Goal: Task Accomplishment & Management: Manage account settings

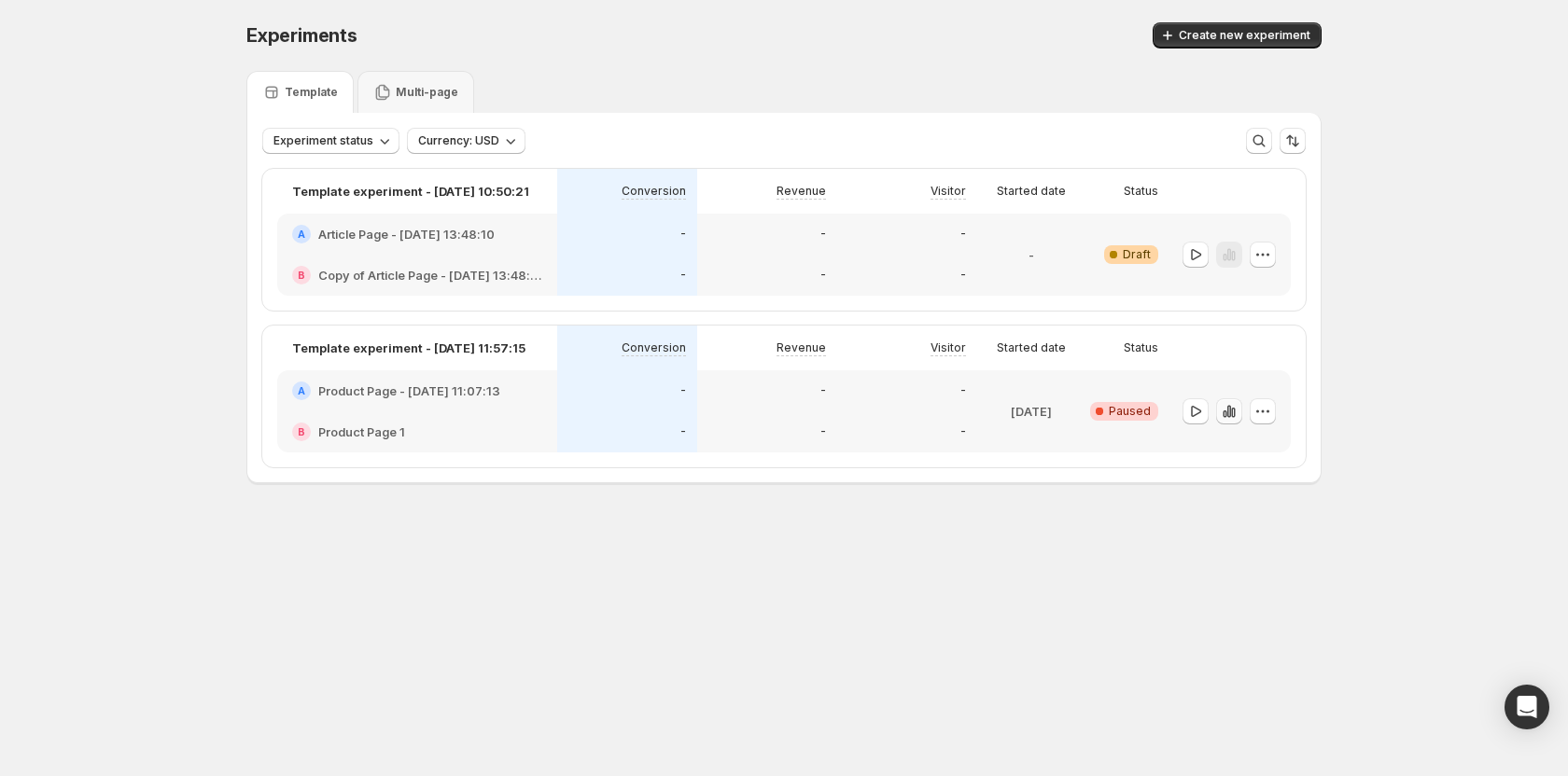
click at [1218, 412] on button "button" at bounding box center [1230, 411] width 26 height 26
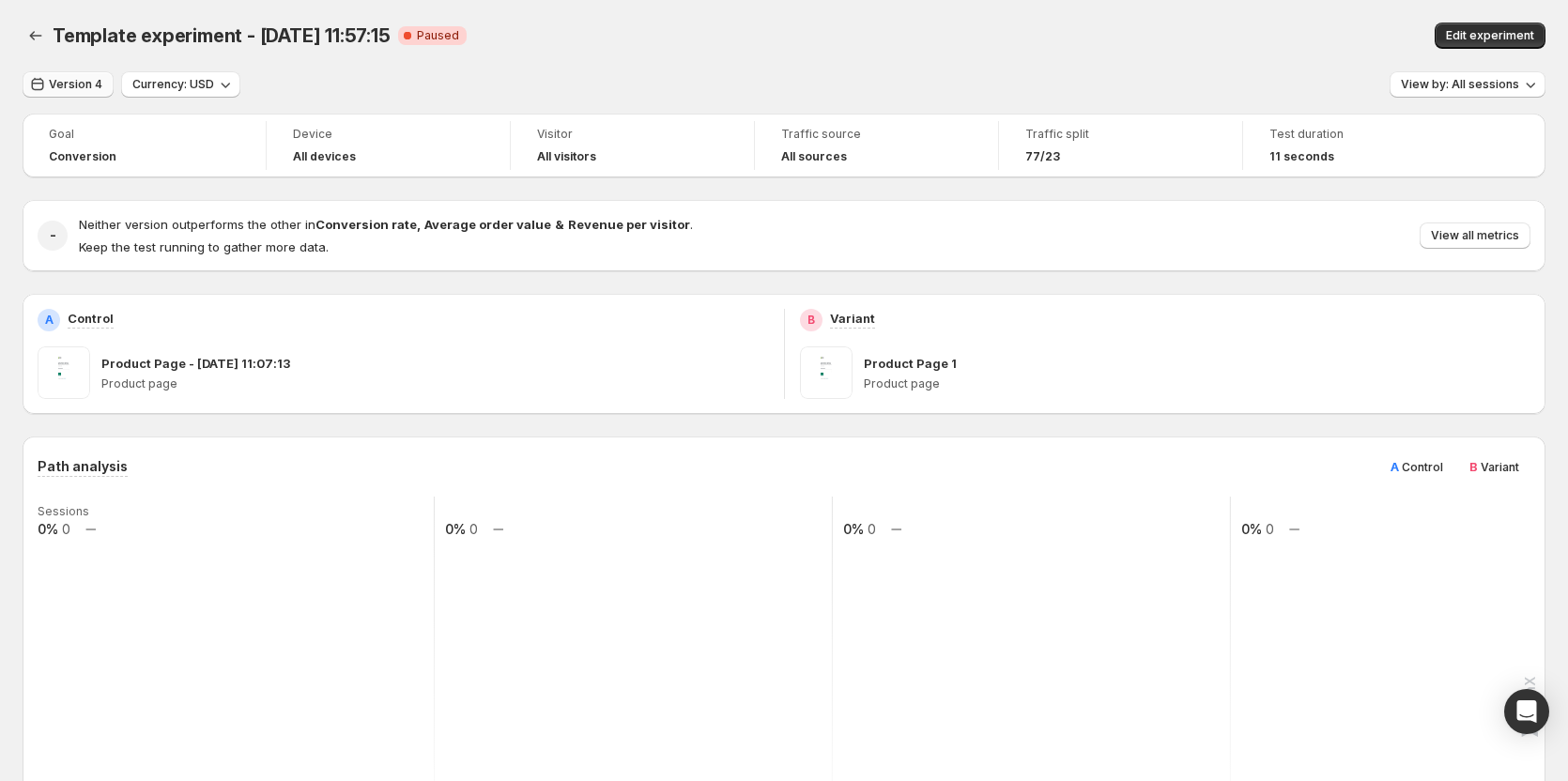
click at [73, 76] on button "Version 4" at bounding box center [68, 84] width 91 height 26
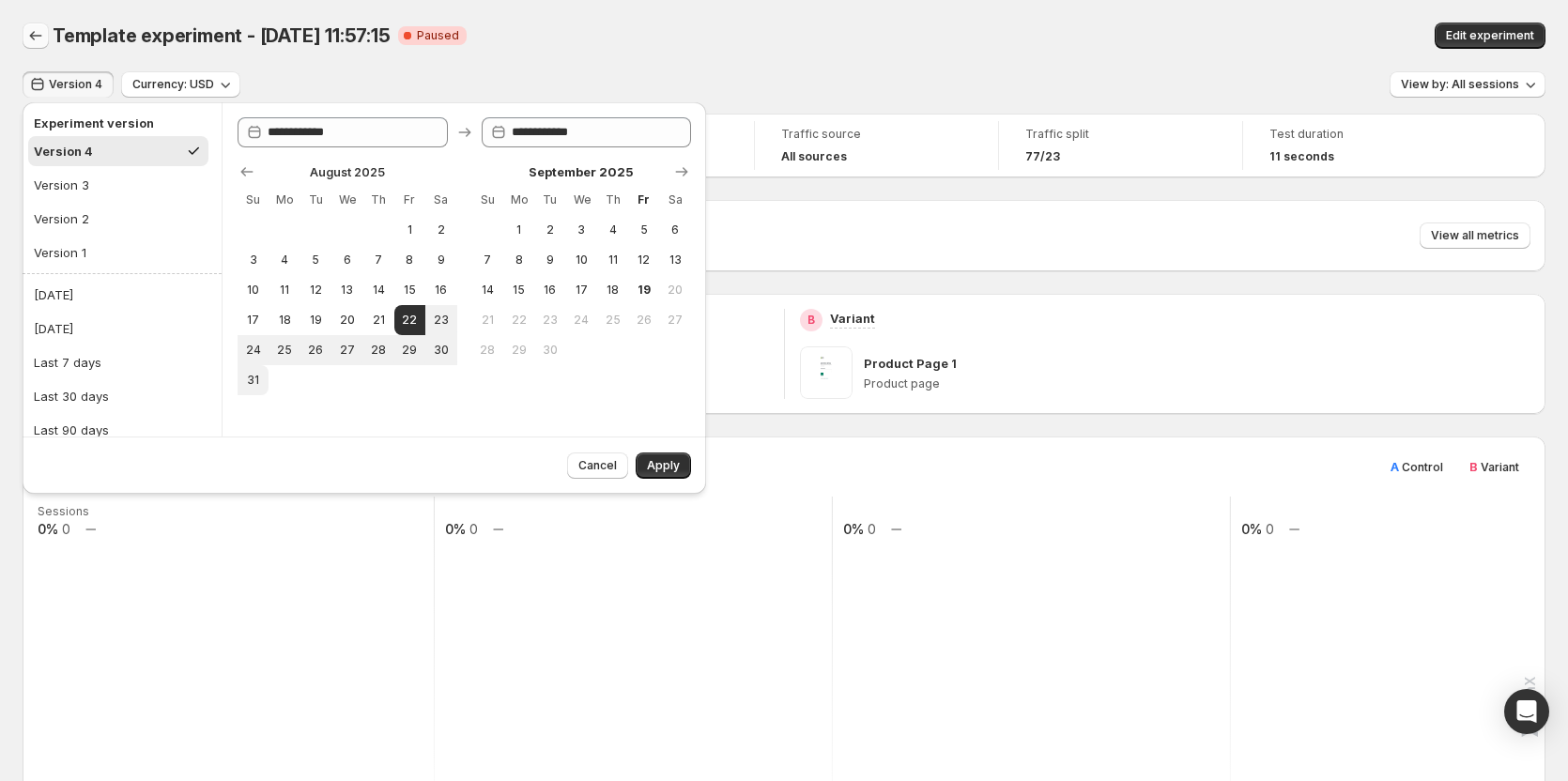
click at [29, 32] on icon "Back" at bounding box center [36, 36] width 19 height 19
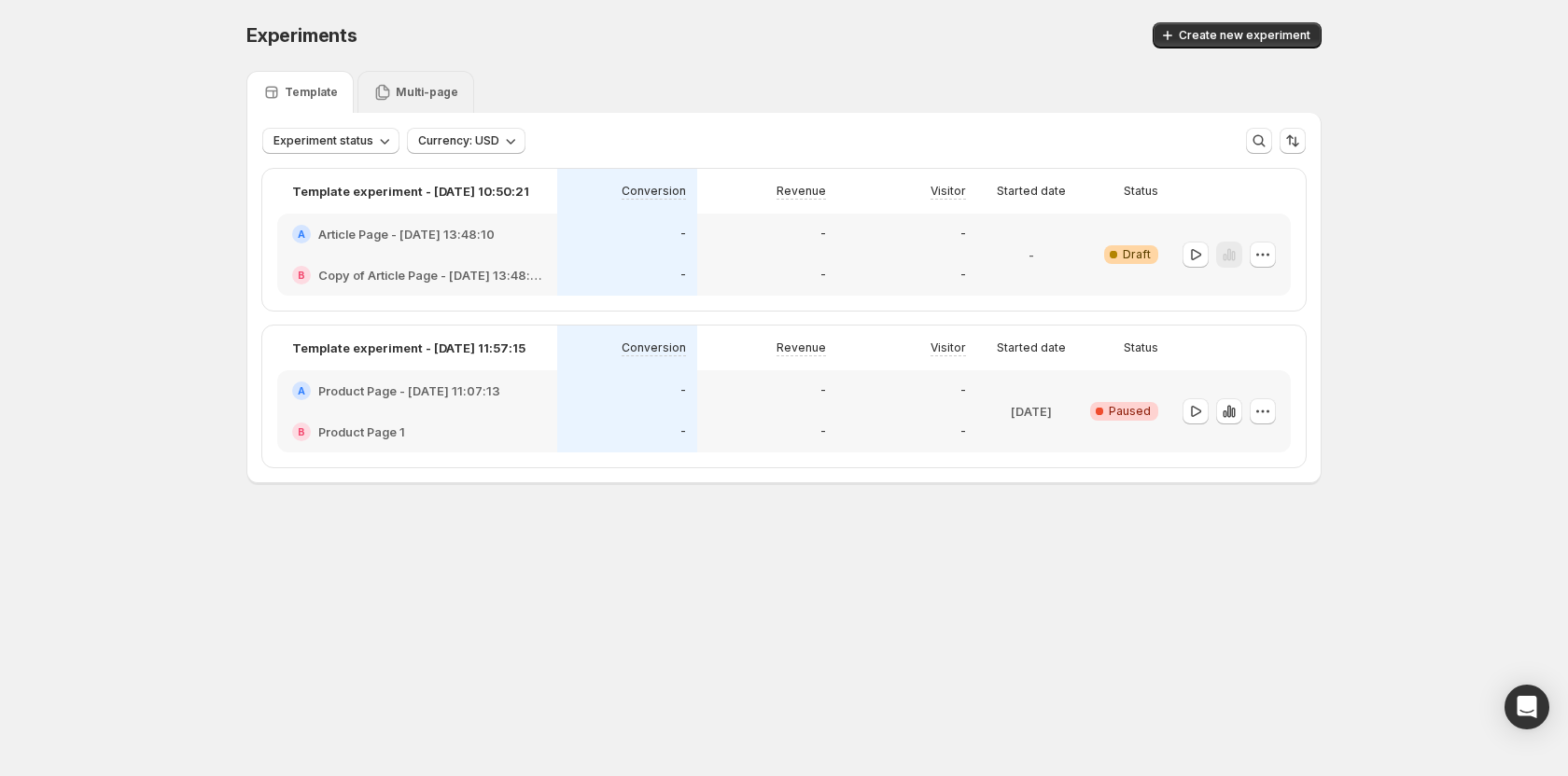
click at [424, 85] on p "Multi-page" at bounding box center [427, 92] width 63 height 15
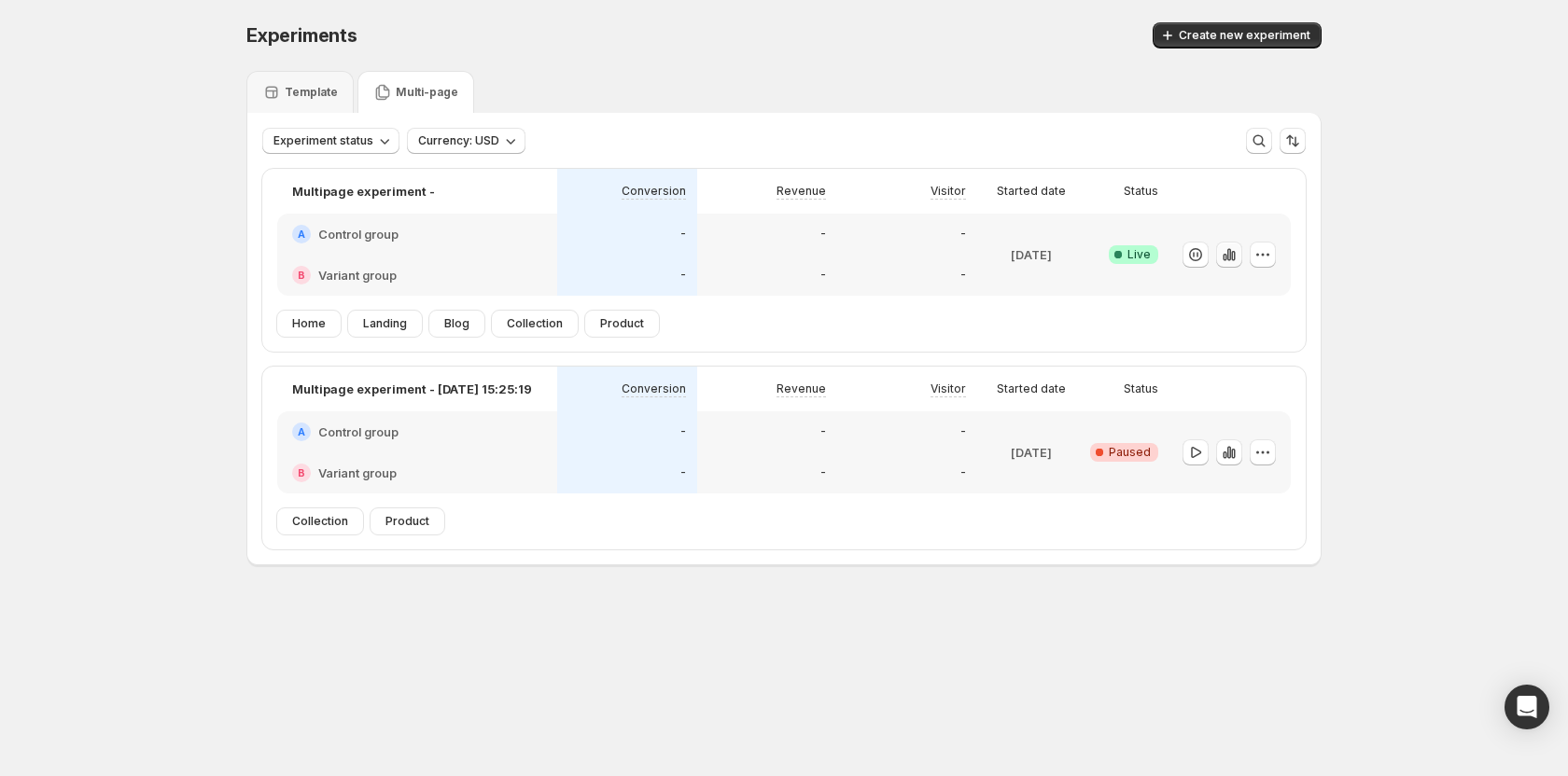
click at [1228, 255] on icon "button" at bounding box center [1229, 254] width 4 height 12
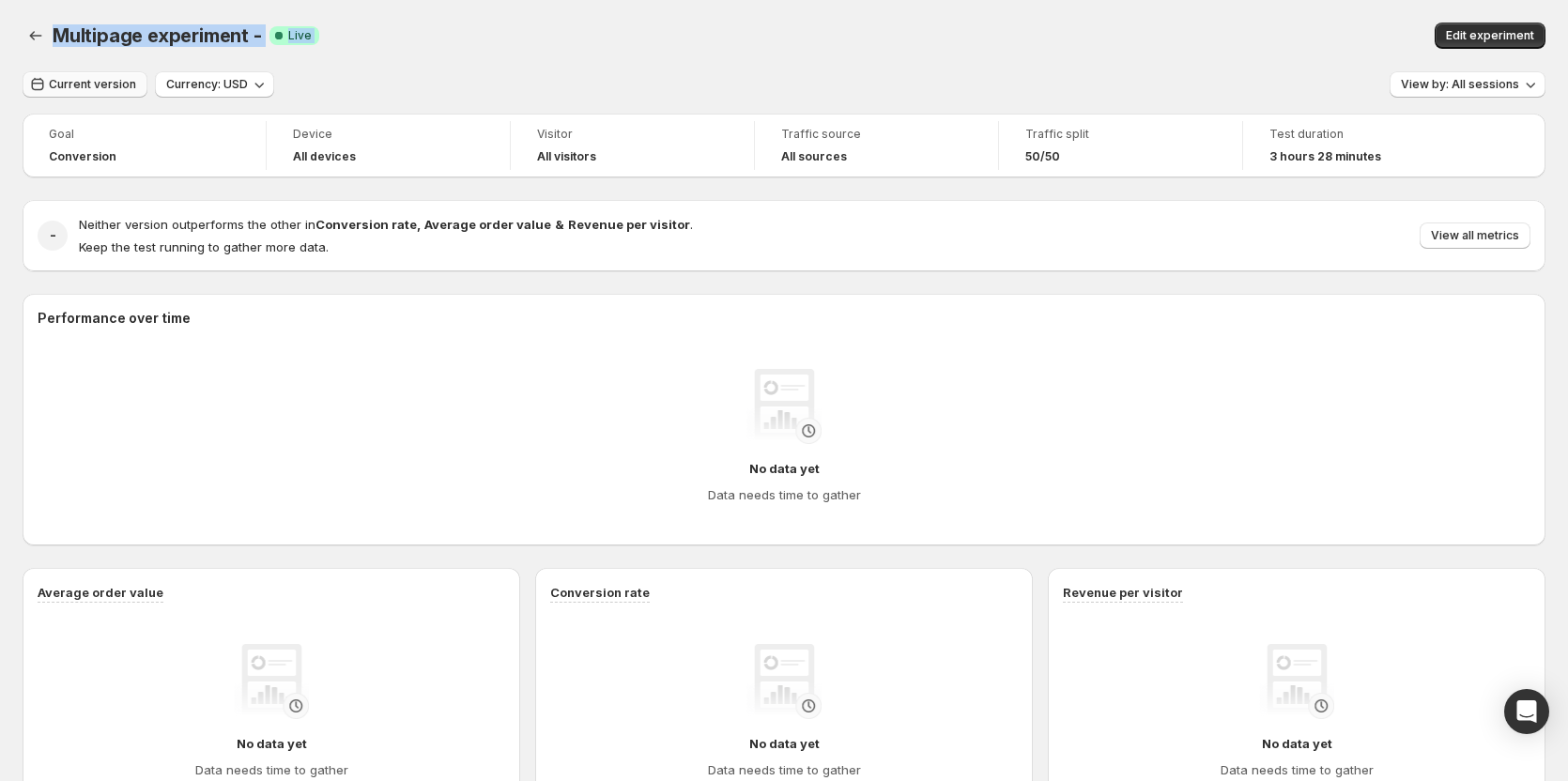
drag, startPoint x: 44, startPoint y: 55, endPoint x: 102, endPoint y: 95, distance: 70.5
click at [512, 61] on div "Multipage experiment -. This page is ready Multipage experiment - Success Compl…" at bounding box center [784, 35] width 1523 height 71
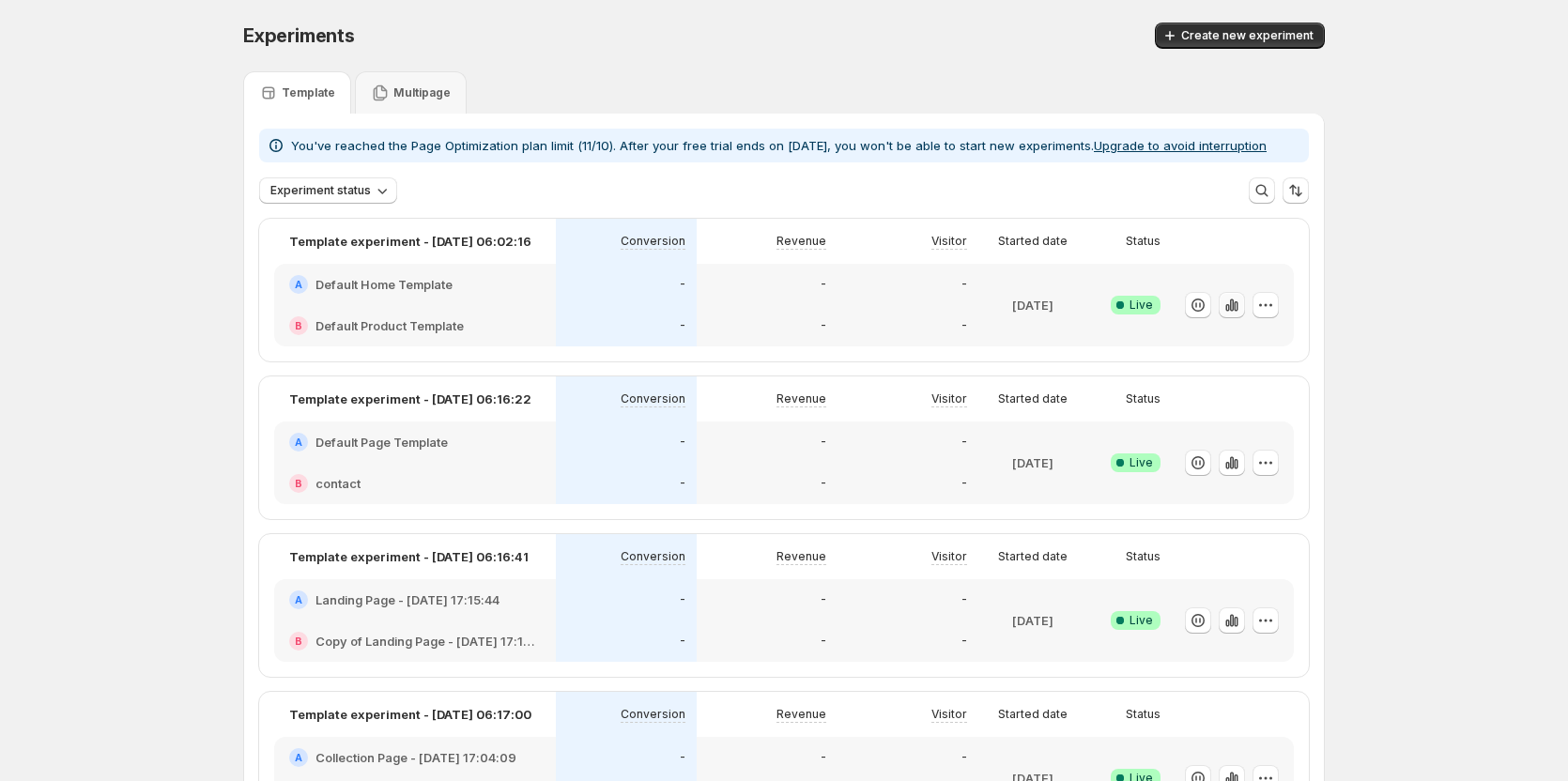
click at [1233, 306] on icon "button" at bounding box center [1231, 304] width 4 height 12
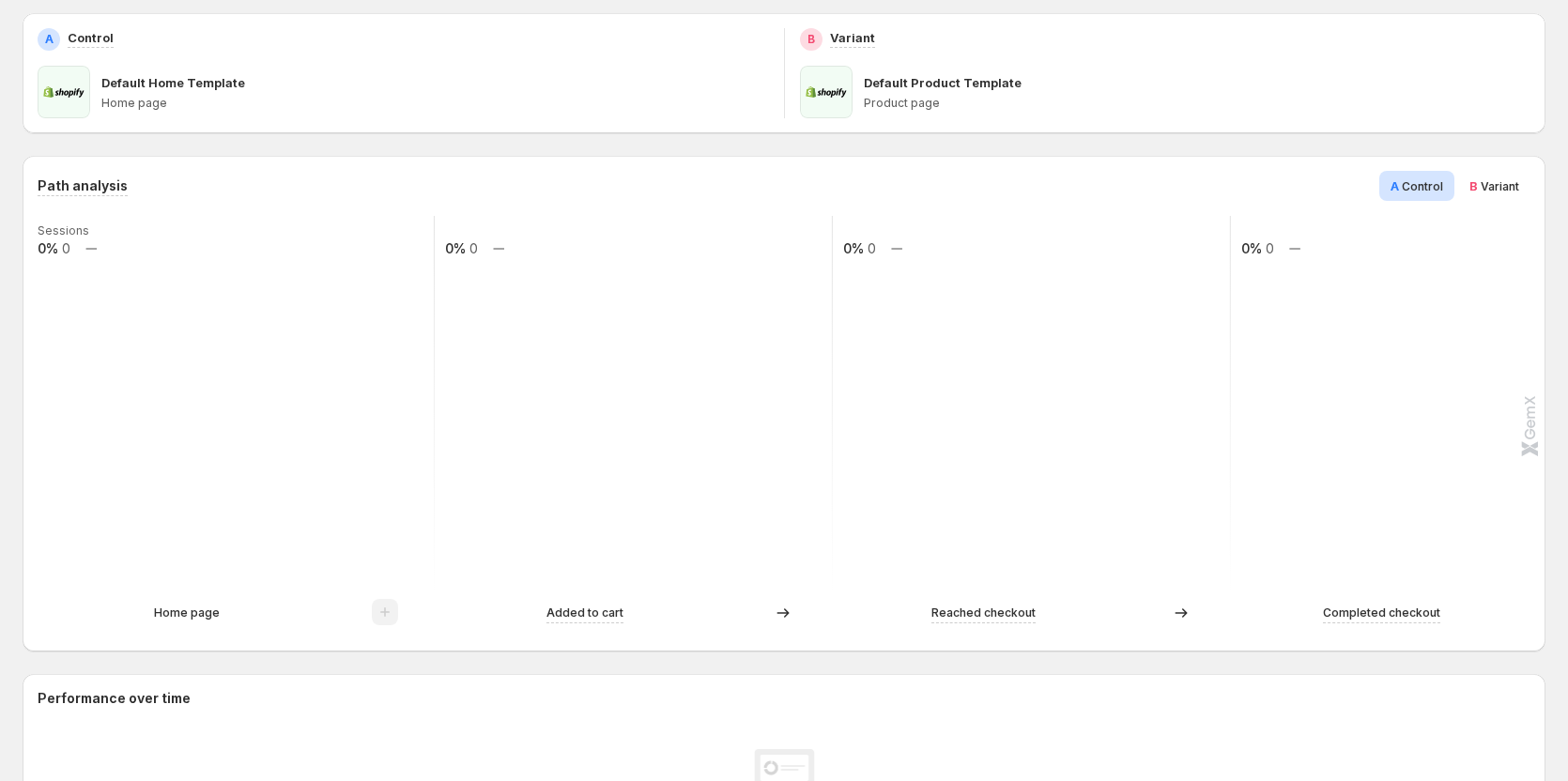
scroll to position [282, 0]
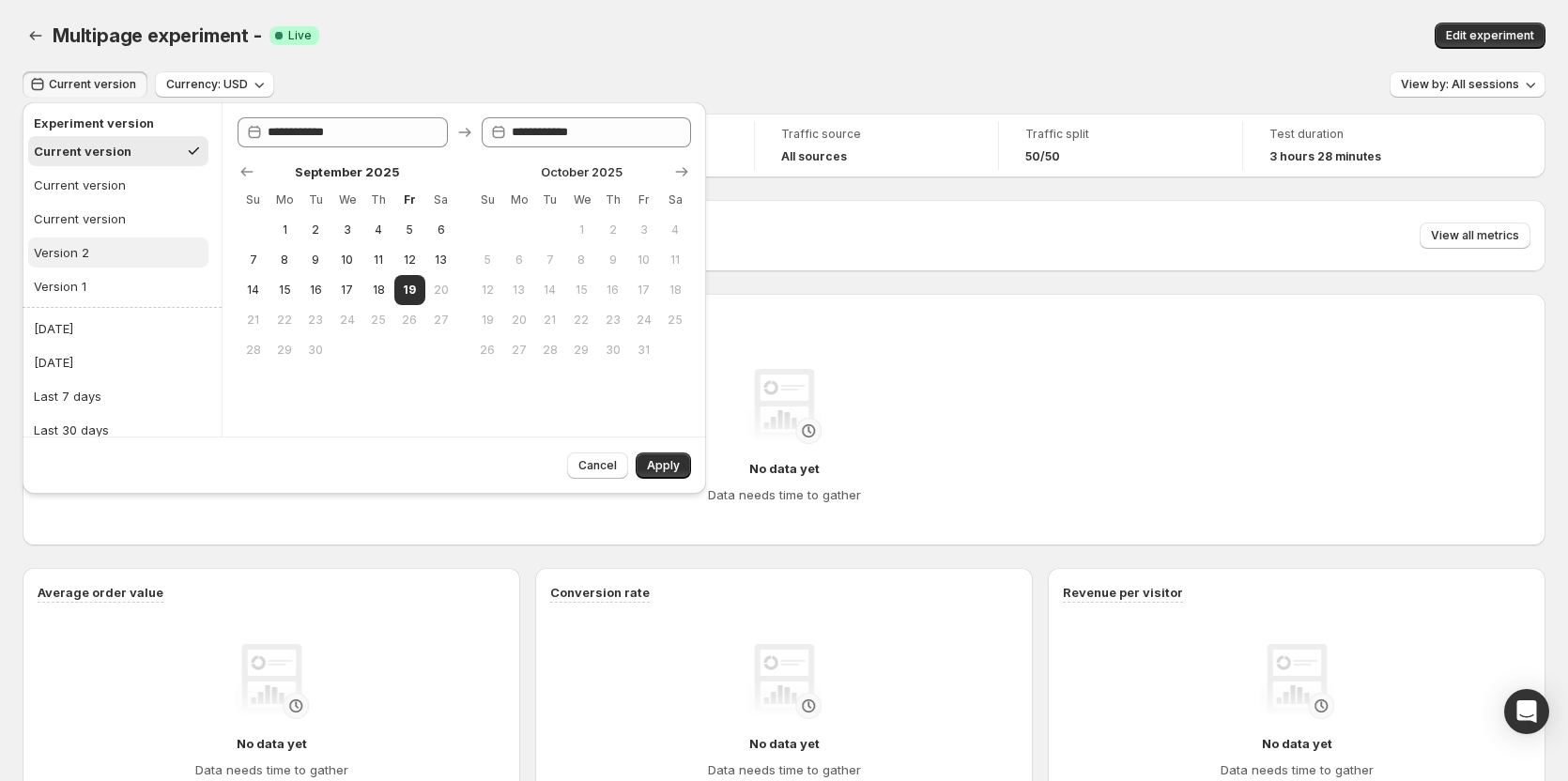
click at [92, 260] on button "Version 2" at bounding box center [118, 252] width 181 height 30
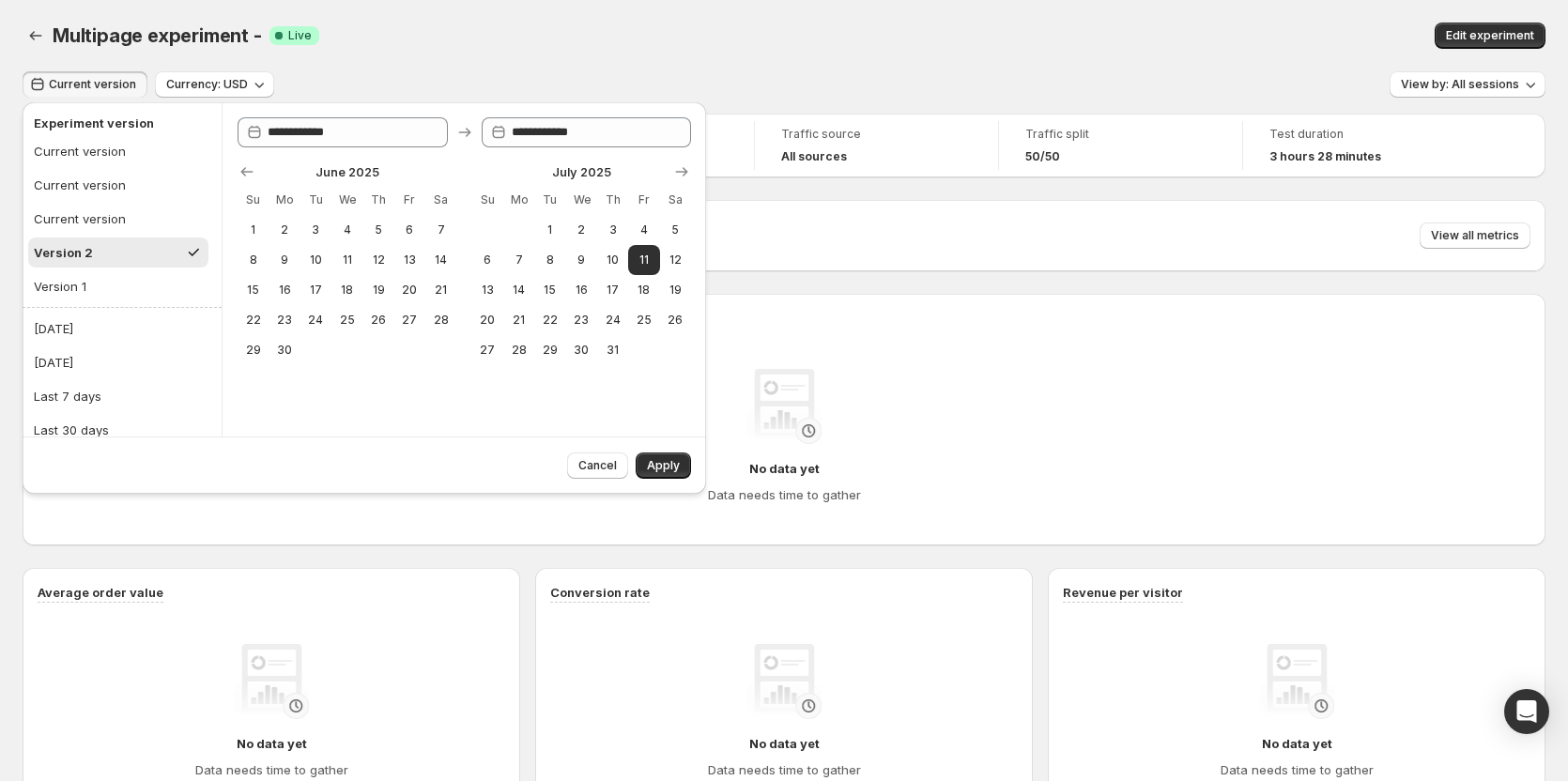
type input "**********"
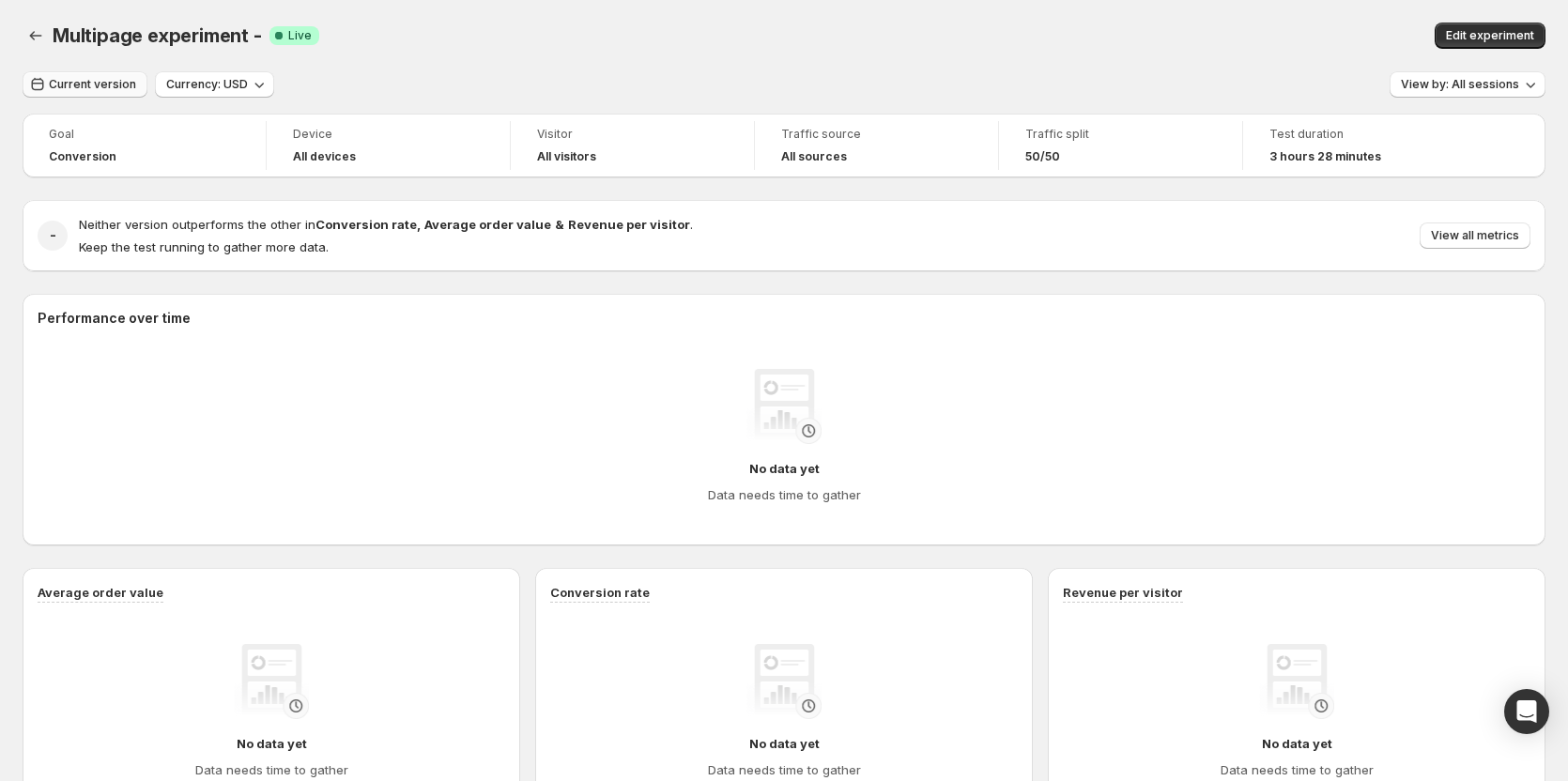
click at [119, 88] on span "Current version" at bounding box center [93, 84] width 87 height 15
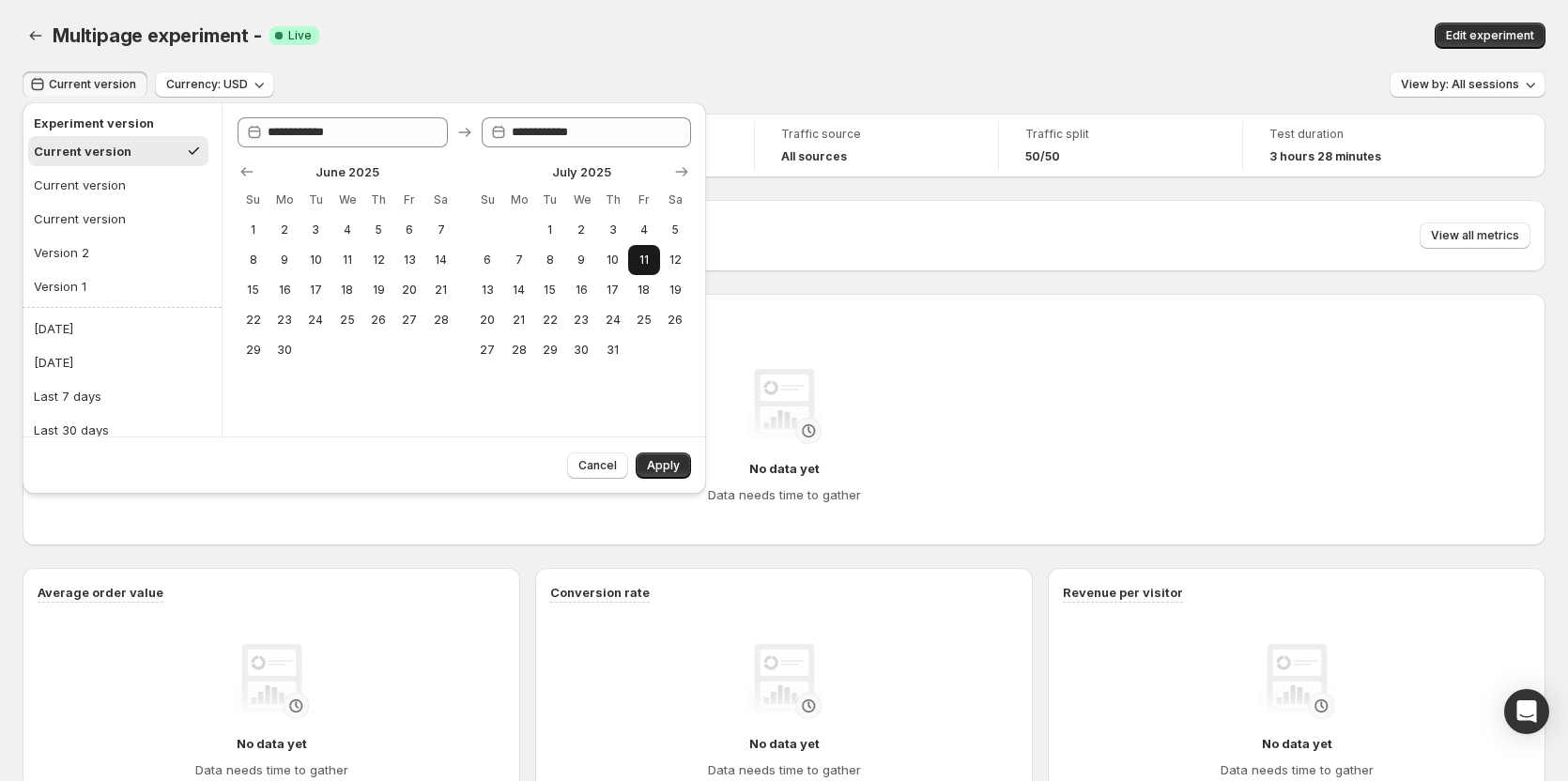
click at [639, 256] on span "11" at bounding box center [643, 260] width 16 height 15
type input "**********"
click at [92, 252] on button "Version 2" at bounding box center [118, 252] width 181 height 30
click at [113, 289] on button "Version 1" at bounding box center [118, 286] width 181 height 30
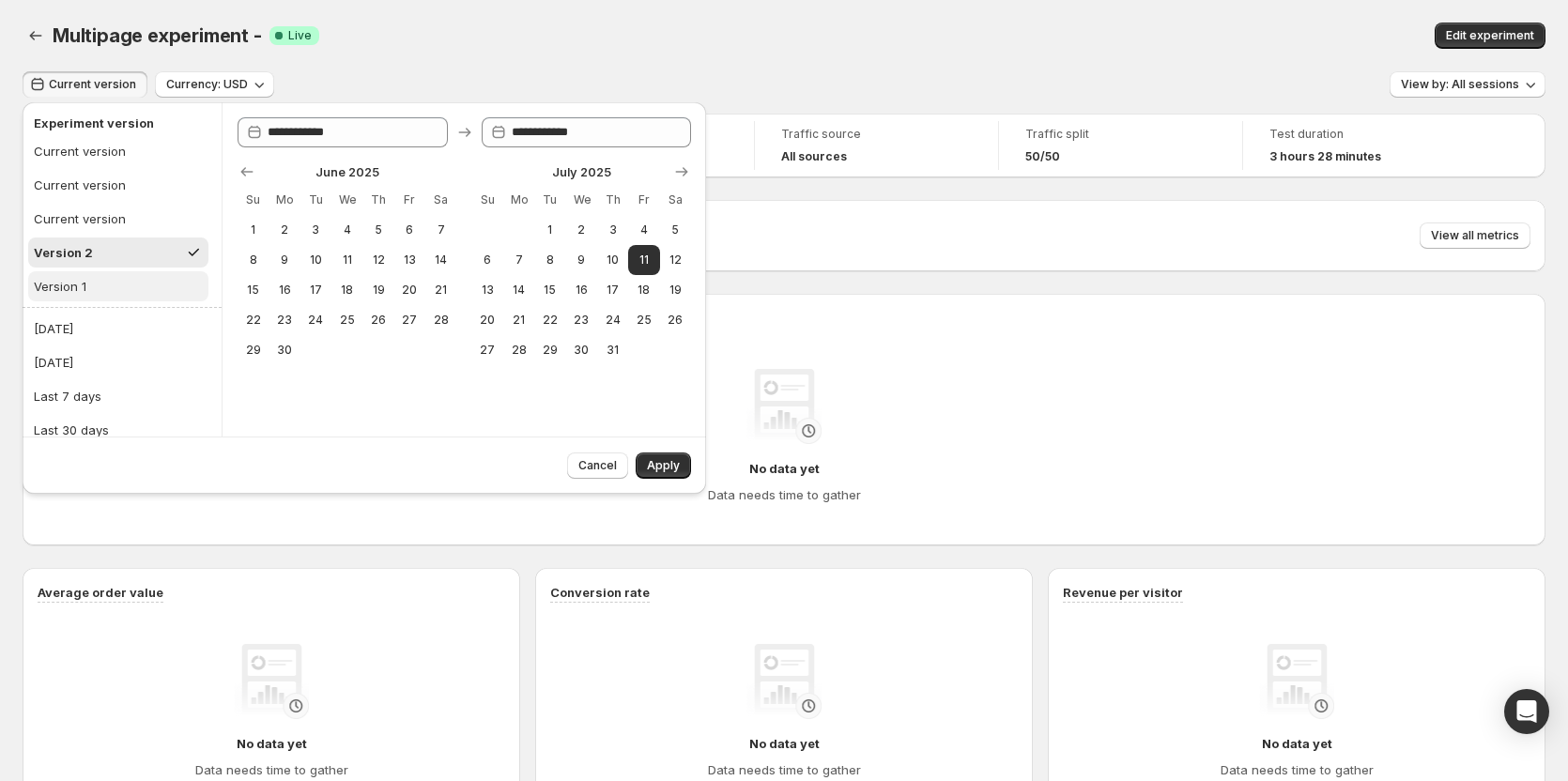
type input "**********"
click at [585, 469] on span "Cancel" at bounding box center [598, 465] width 39 height 15
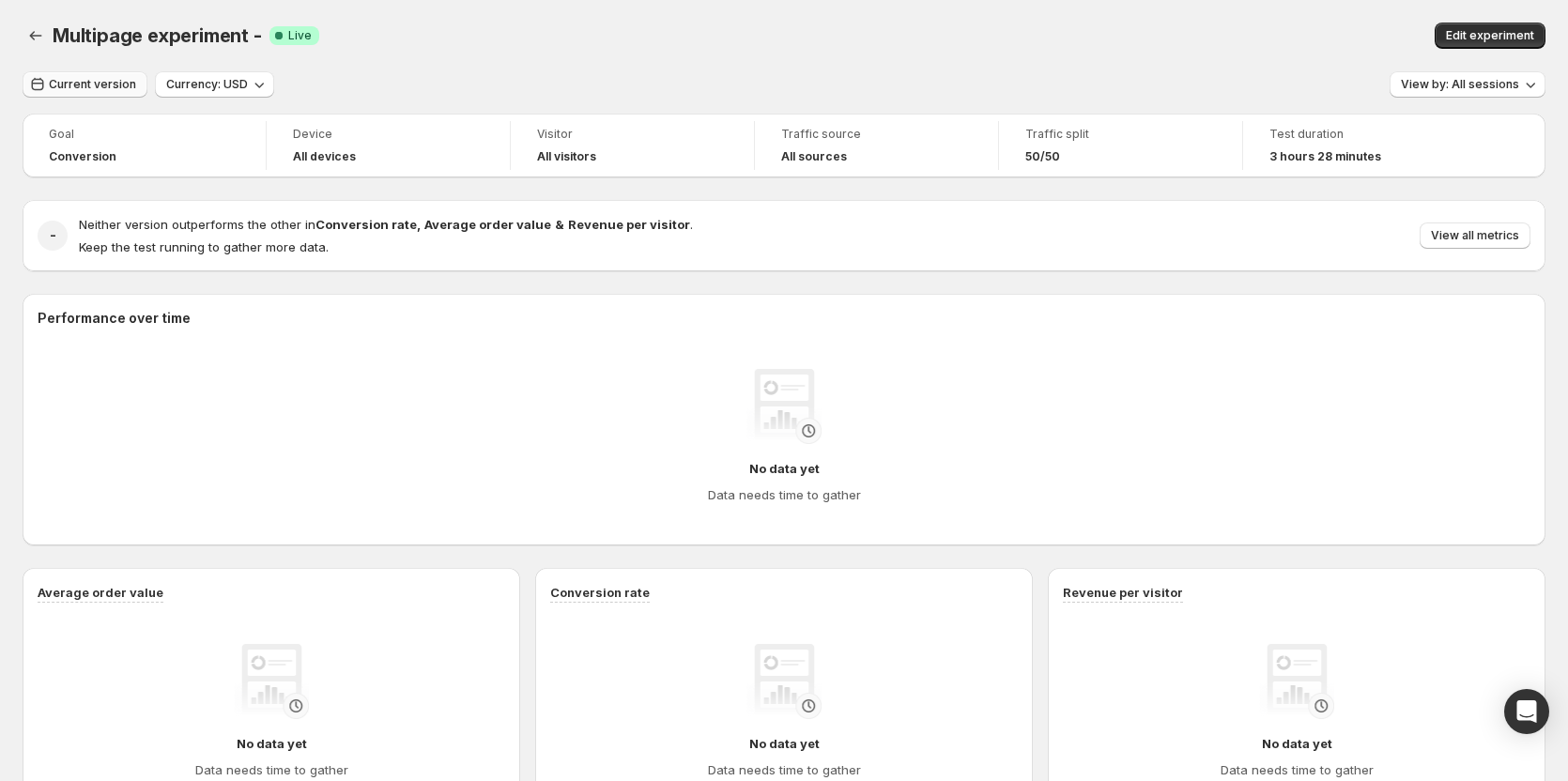
click at [66, 90] on span "Current version" at bounding box center [93, 84] width 87 height 15
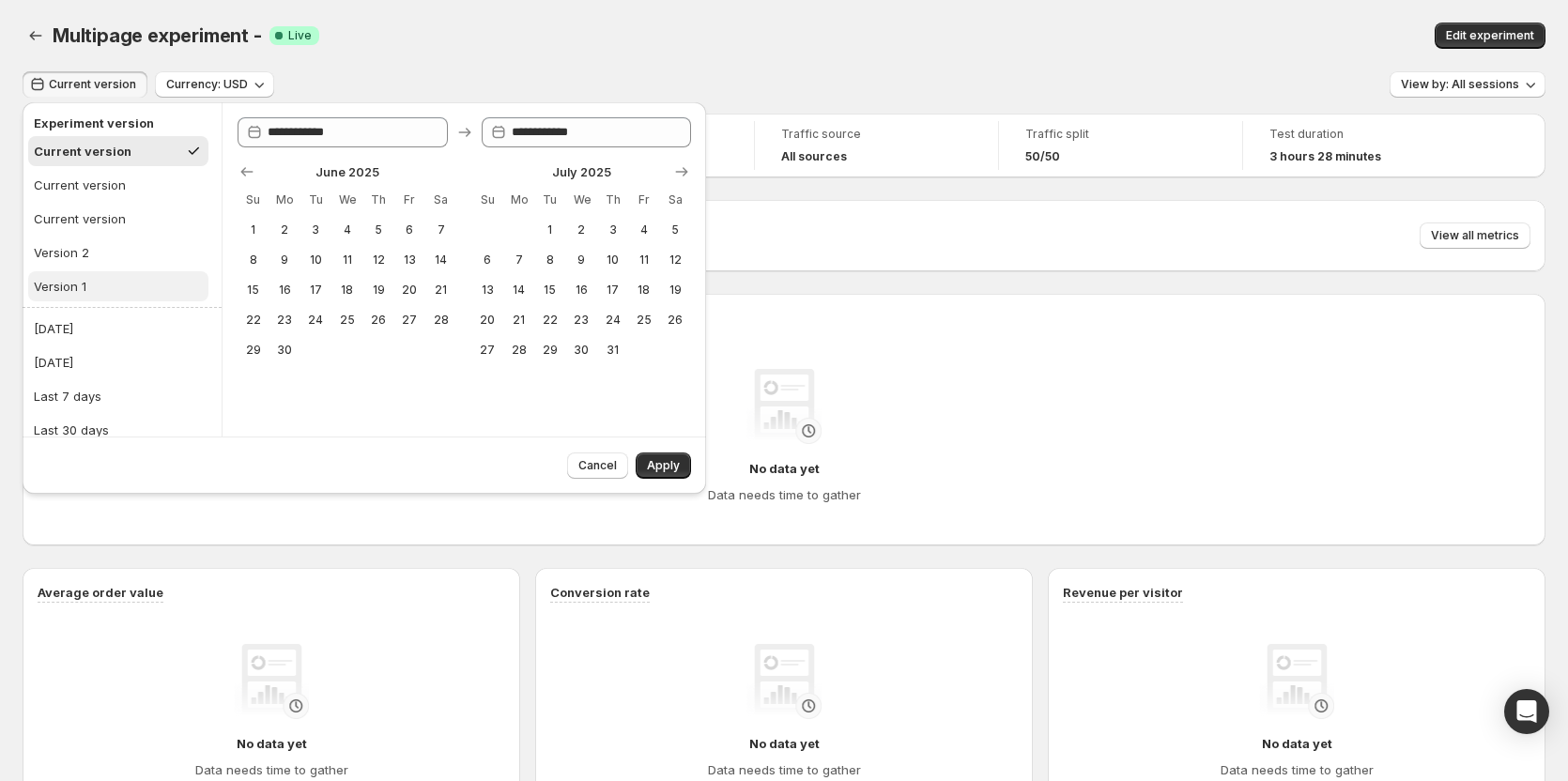
click at [91, 283] on button "Version 1" at bounding box center [118, 286] width 181 height 30
type input "**********"
click at [606, 470] on span "Cancel" at bounding box center [598, 465] width 39 height 15
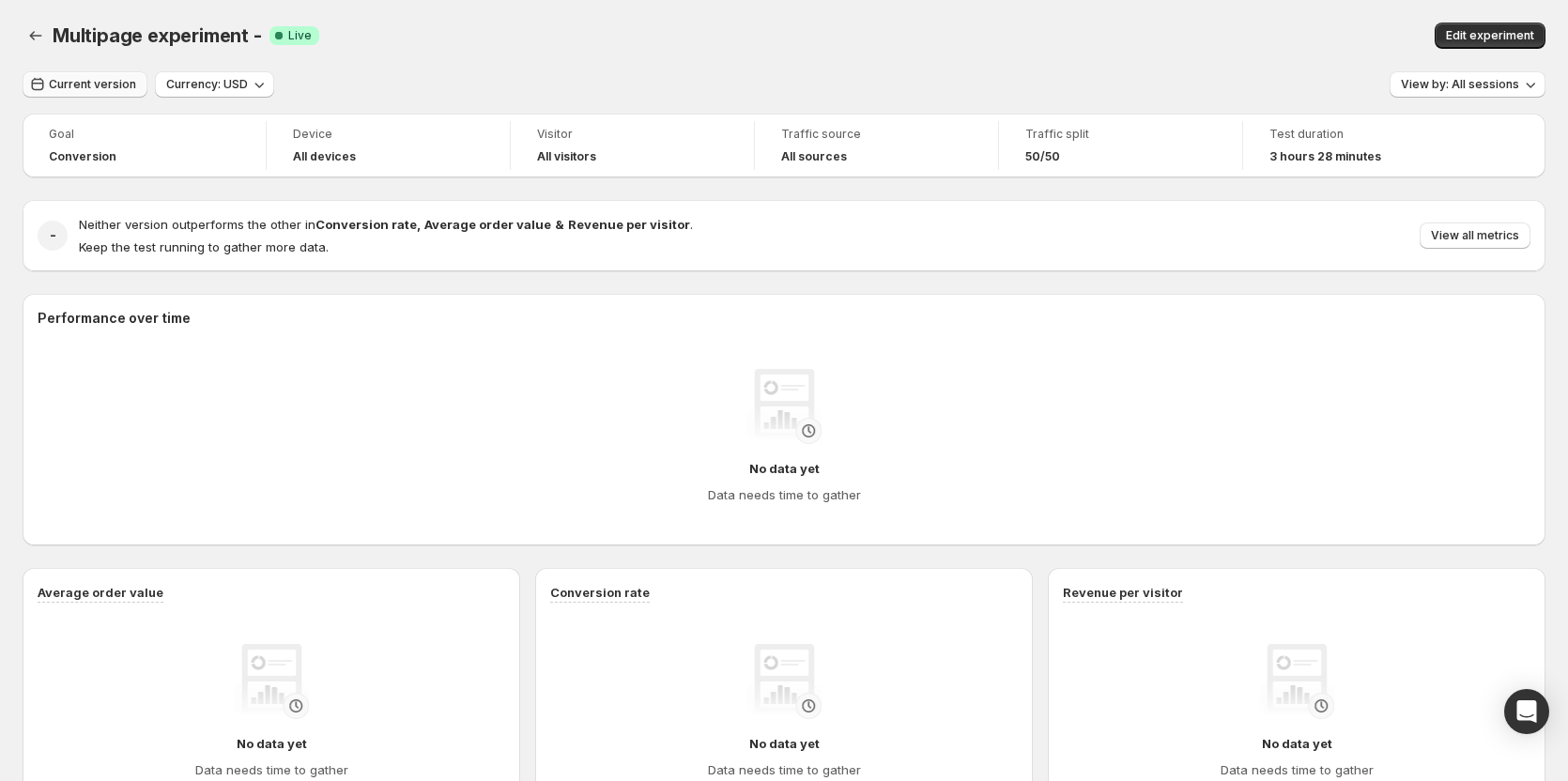
click at [90, 79] on span "Current version" at bounding box center [93, 84] width 87 height 15
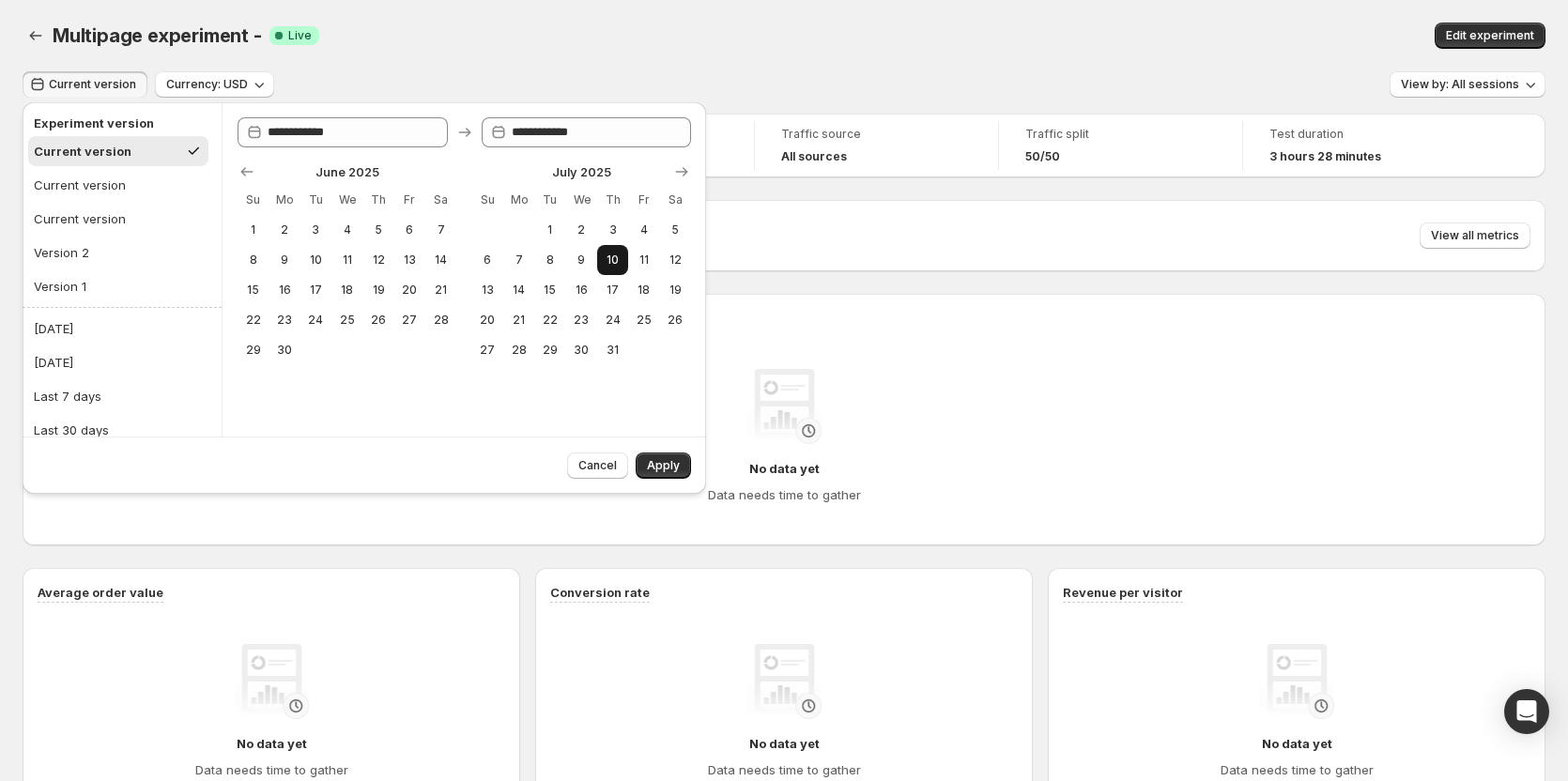
click at [616, 263] on span "10" at bounding box center [612, 260] width 16 height 15
type input "**********"
click at [635, 260] on button "11" at bounding box center [643, 260] width 31 height 30
type input "**********"
click at [663, 459] on span "Apply" at bounding box center [663, 465] width 33 height 15
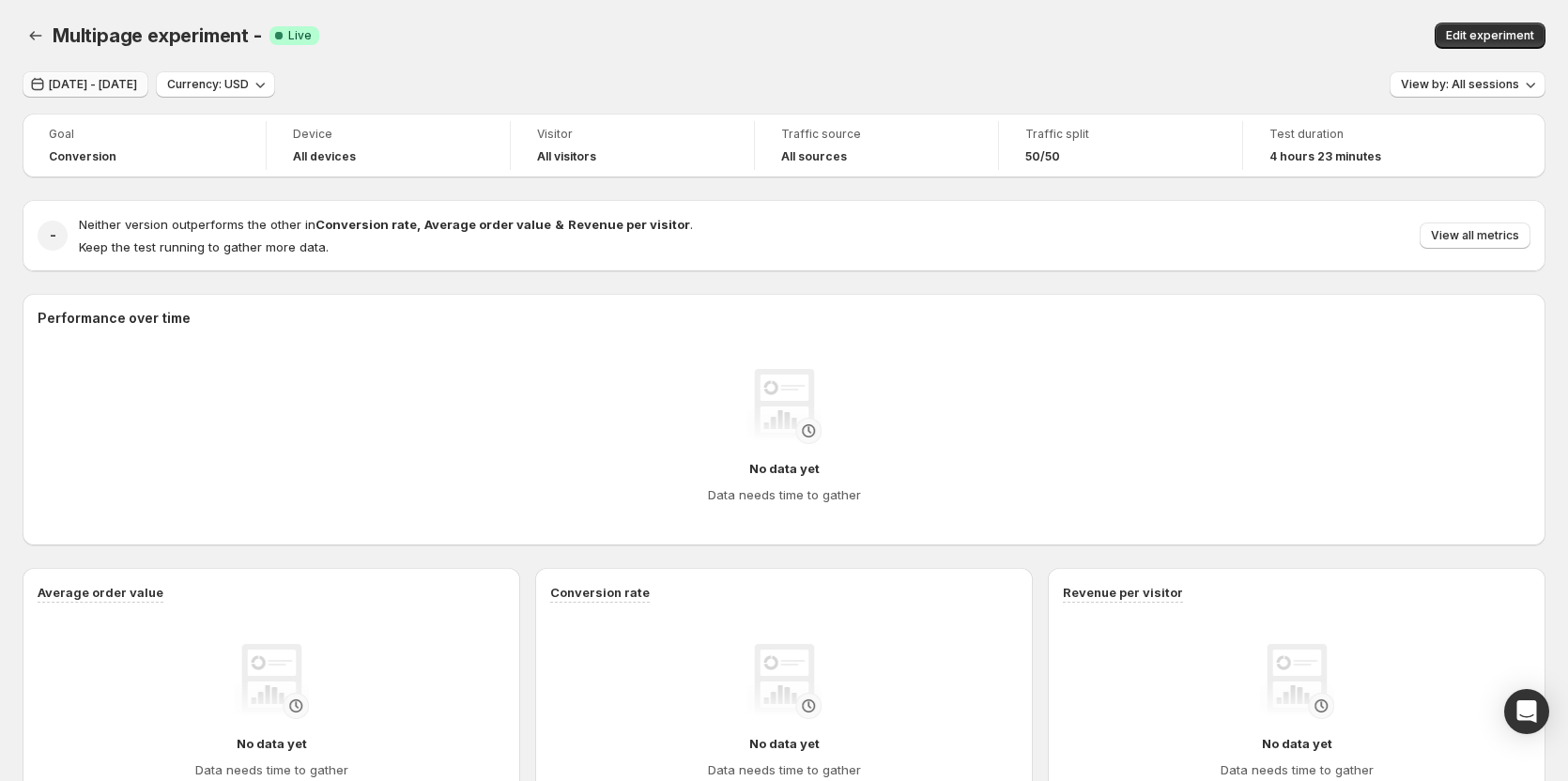
click at [96, 89] on span "[DATE] - [DATE]" at bounding box center [93, 84] width 88 height 15
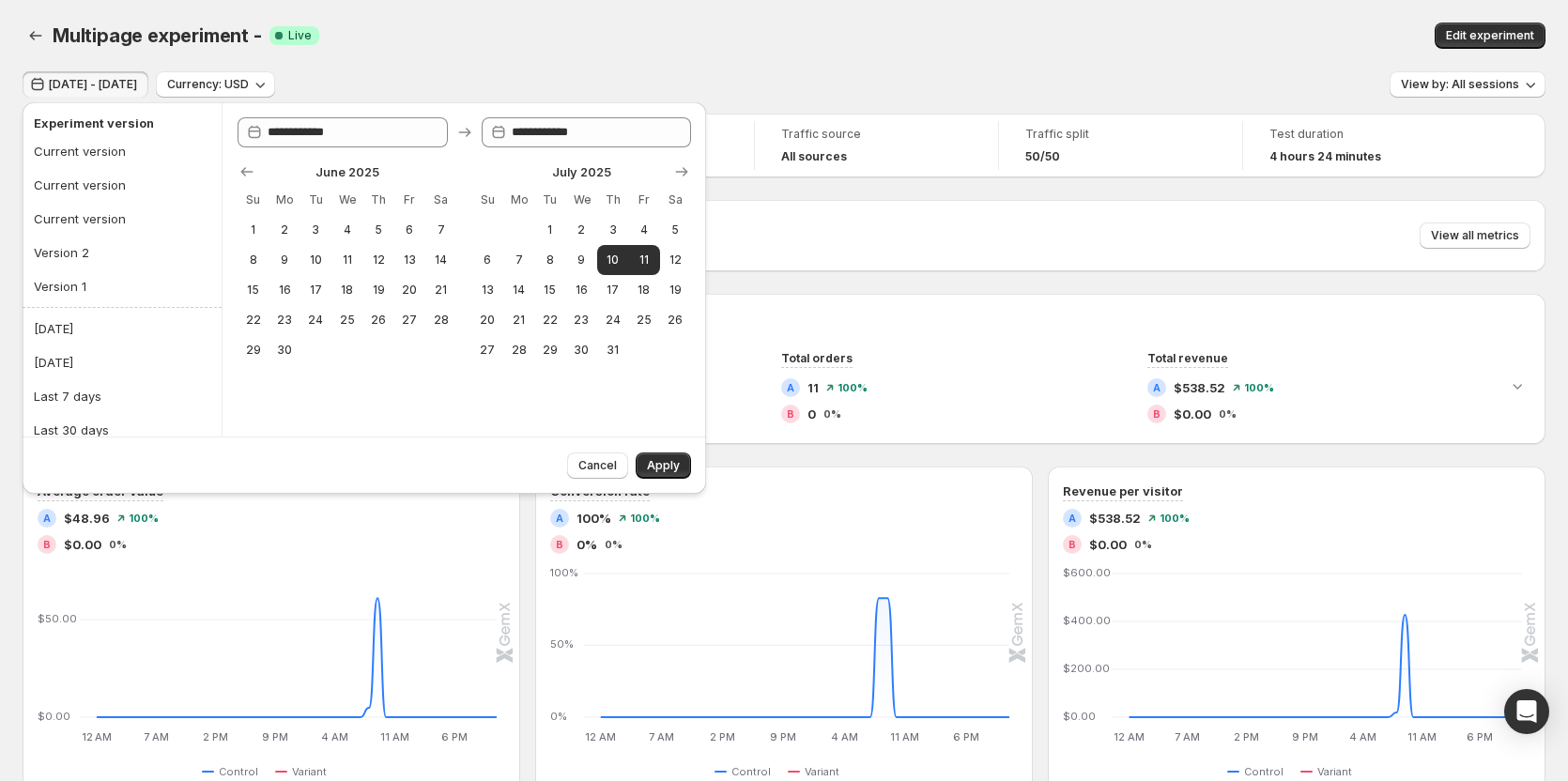
type input "**********"
click at [64, 282] on div "Version 1" at bounding box center [61, 286] width 53 height 19
click at [602, 462] on span "Cancel" at bounding box center [598, 465] width 39 height 15
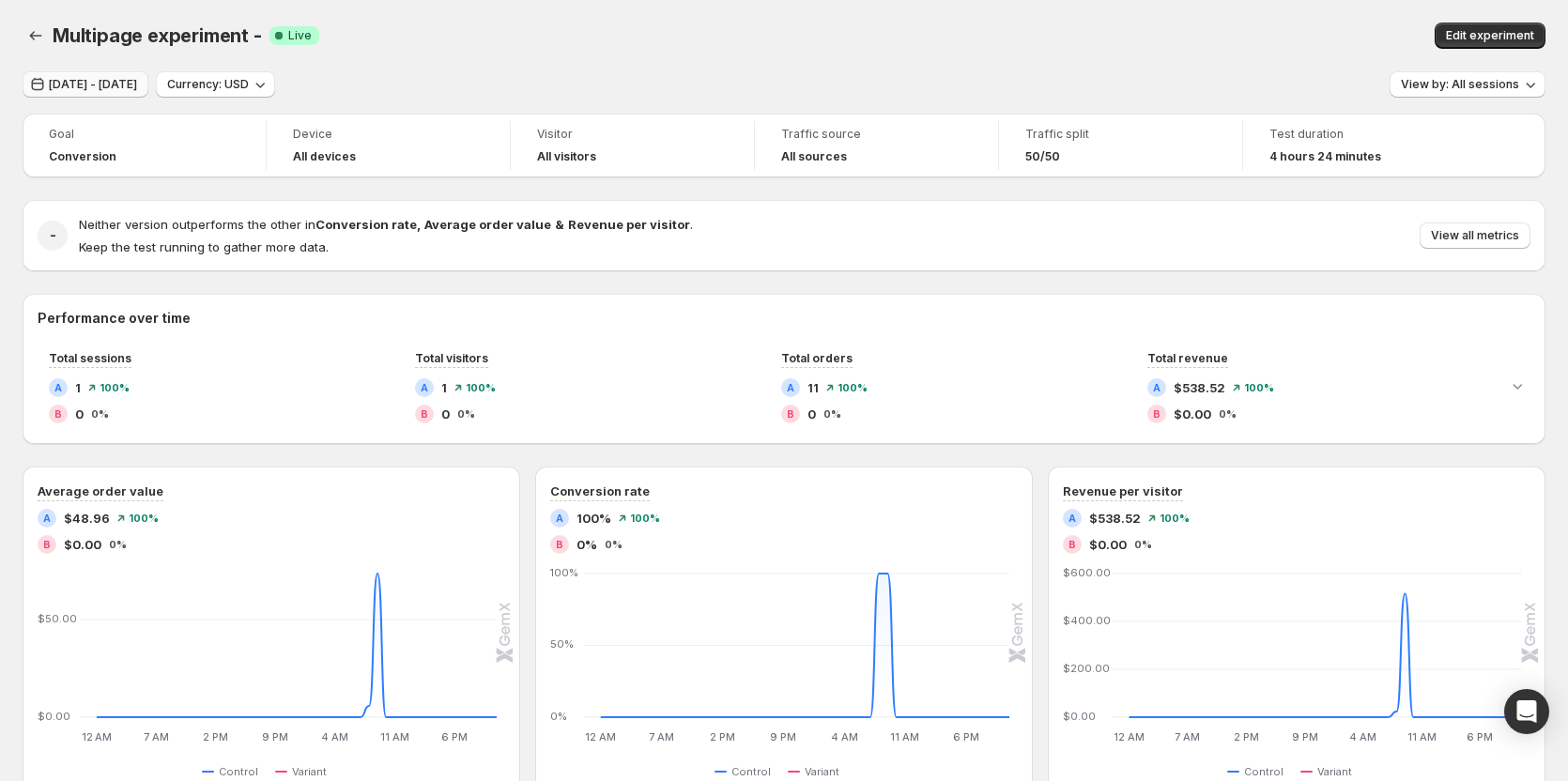
click at [126, 91] on span "[DATE] - [DATE]" at bounding box center [93, 84] width 88 height 15
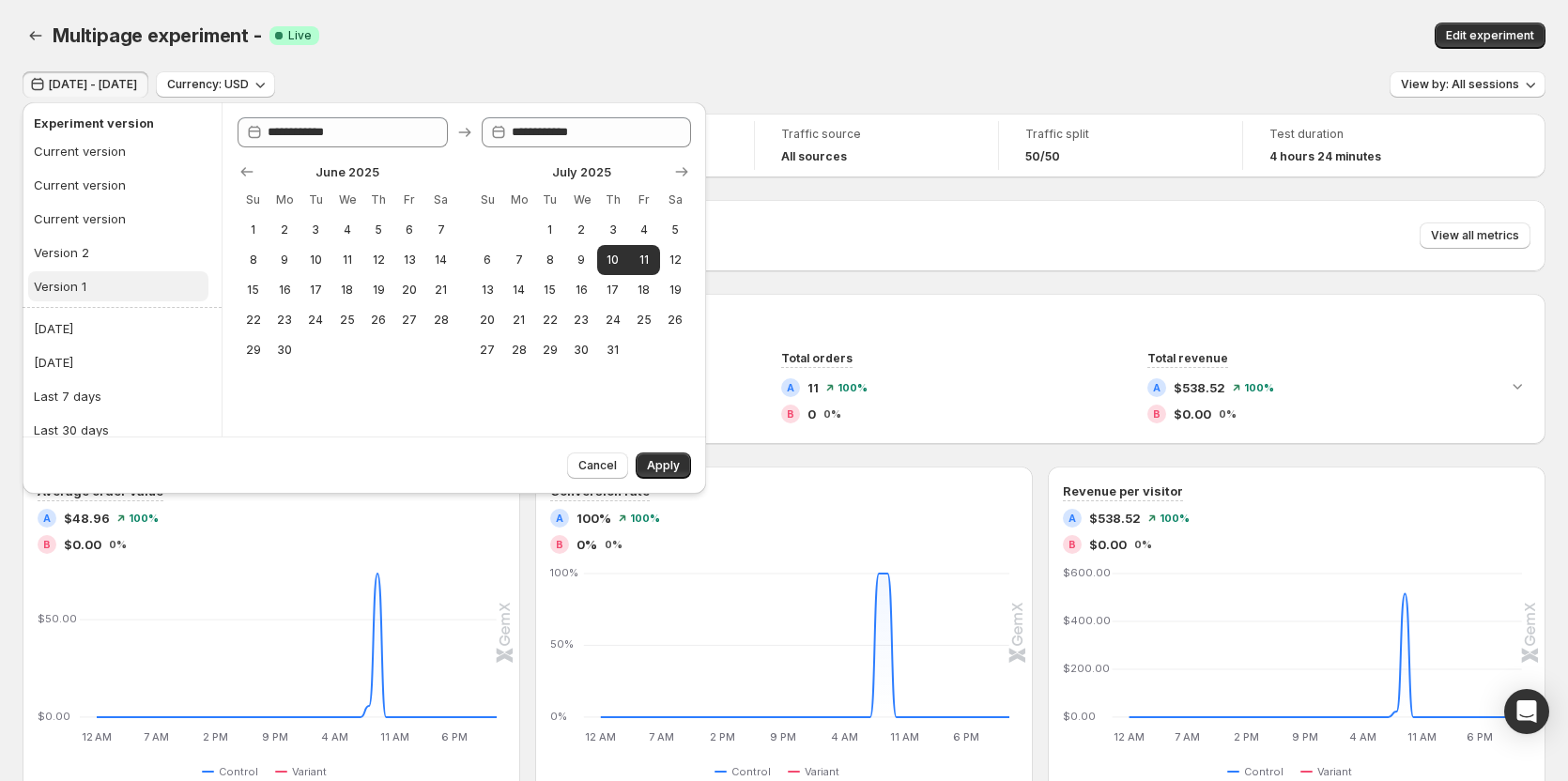
click at [94, 293] on button "Version 1" at bounding box center [118, 286] width 181 height 30
click at [680, 462] on button "Apply" at bounding box center [663, 466] width 56 height 26
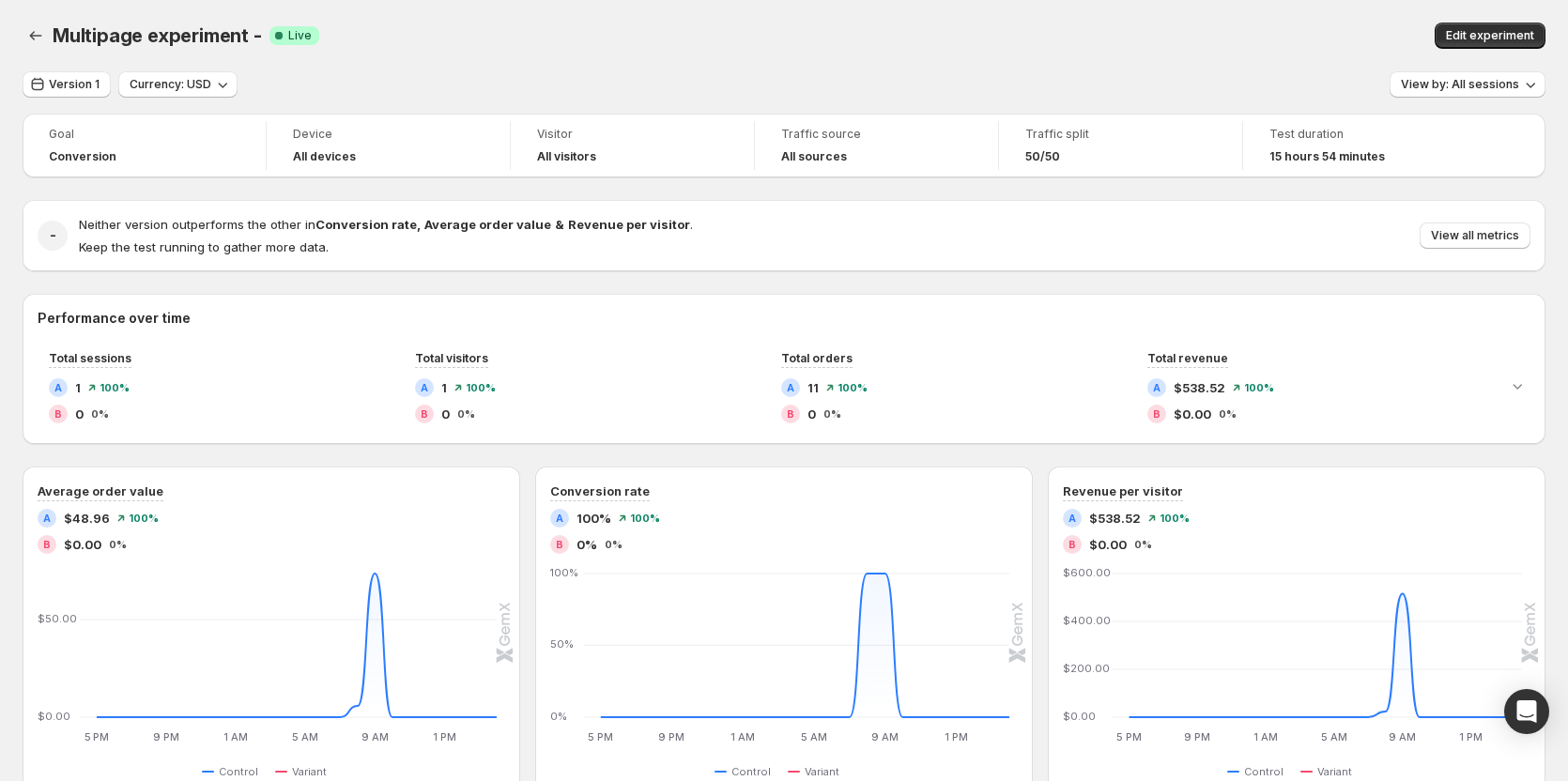
click at [1301, 140] on span "Test duration" at bounding box center [1365, 134] width 192 height 15
click at [1287, 162] on span "15 hours 54 minutes" at bounding box center [1327, 157] width 115 height 15
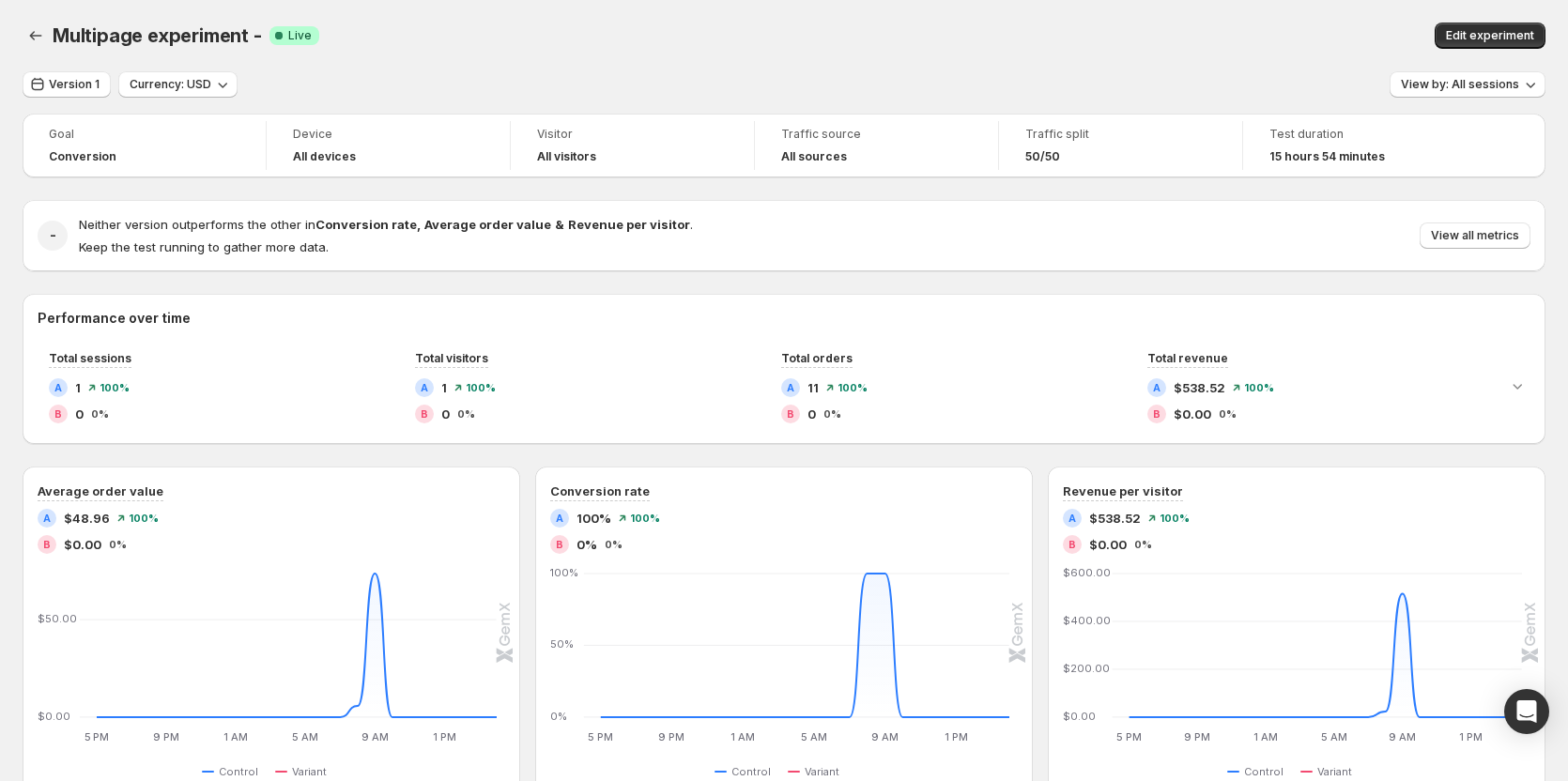
click at [1287, 162] on span "15 hours 54 minutes" at bounding box center [1327, 157] width 115 height 15
click at [1293, 149] on span "15 hours 54 minutes" at bounding box center [1327, 157] width 115 height 15
